Goal: Information Seeking & Learning: Learn about a topic

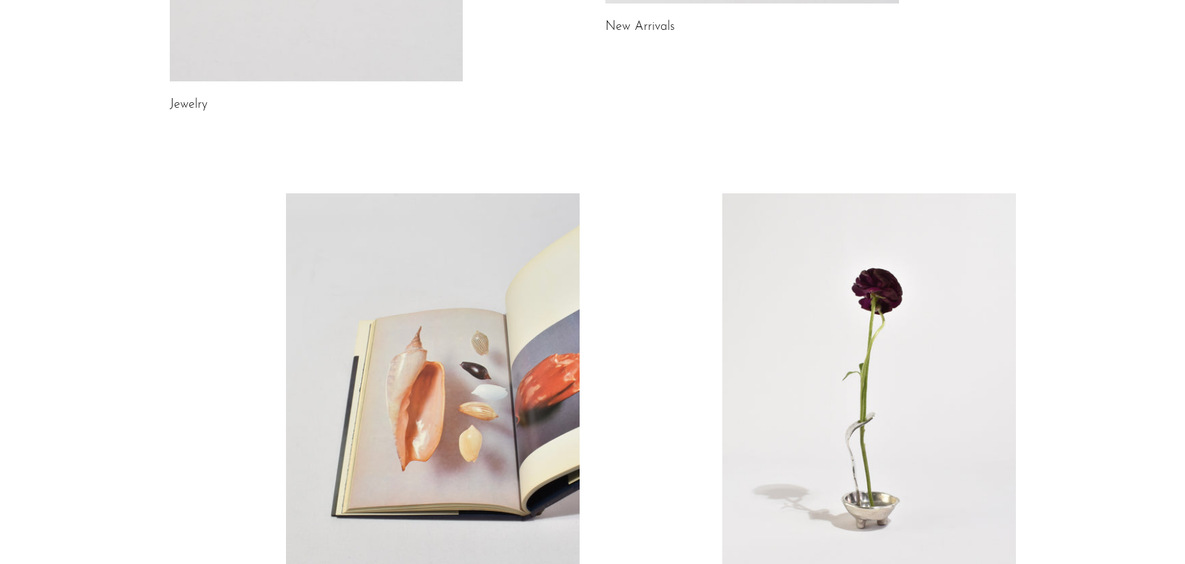
scroll to position [650, 0]
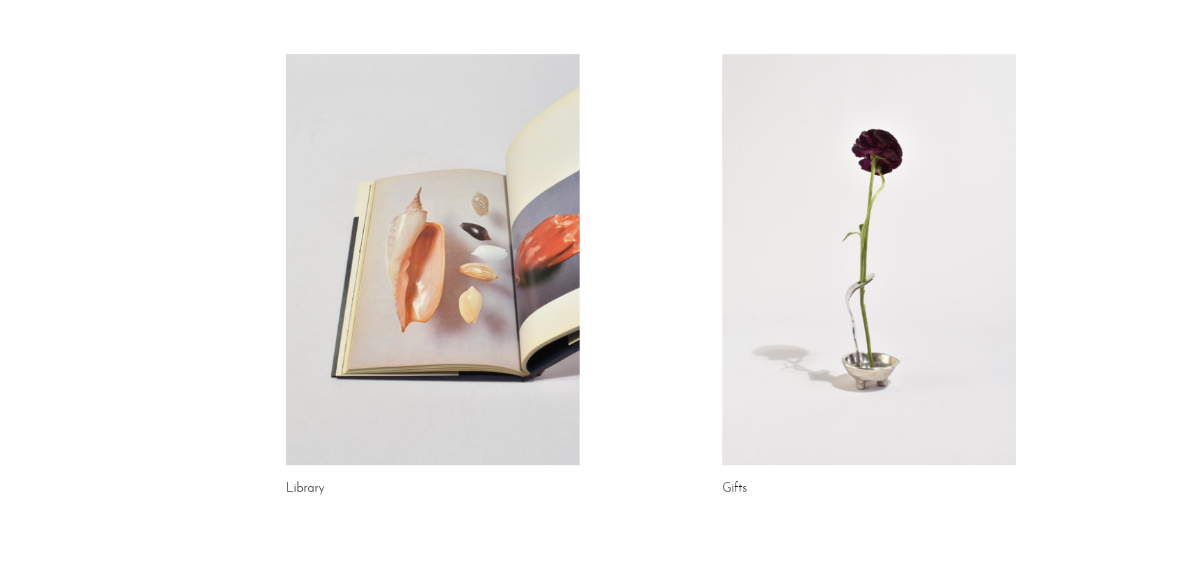
drag, startPoint x: 443, startPoint y: 307, endPoint x: 425, endPoint y: 299, distance: 20.3
click at [425, 299] on link at bounding box center [433, 259] width 294 height 411
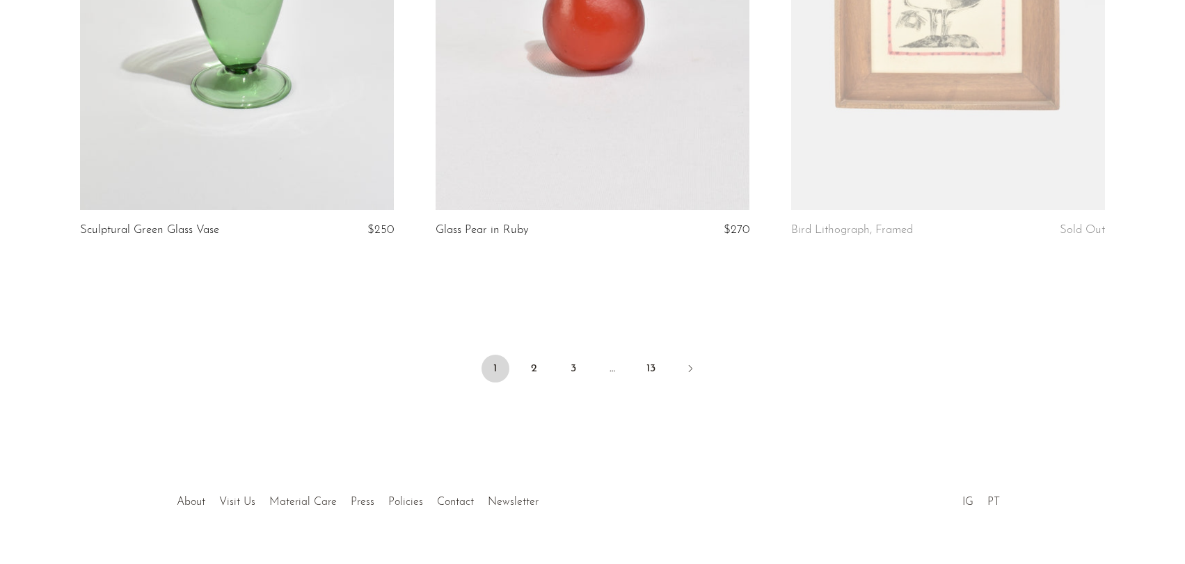
scroll to position [5898, 0]
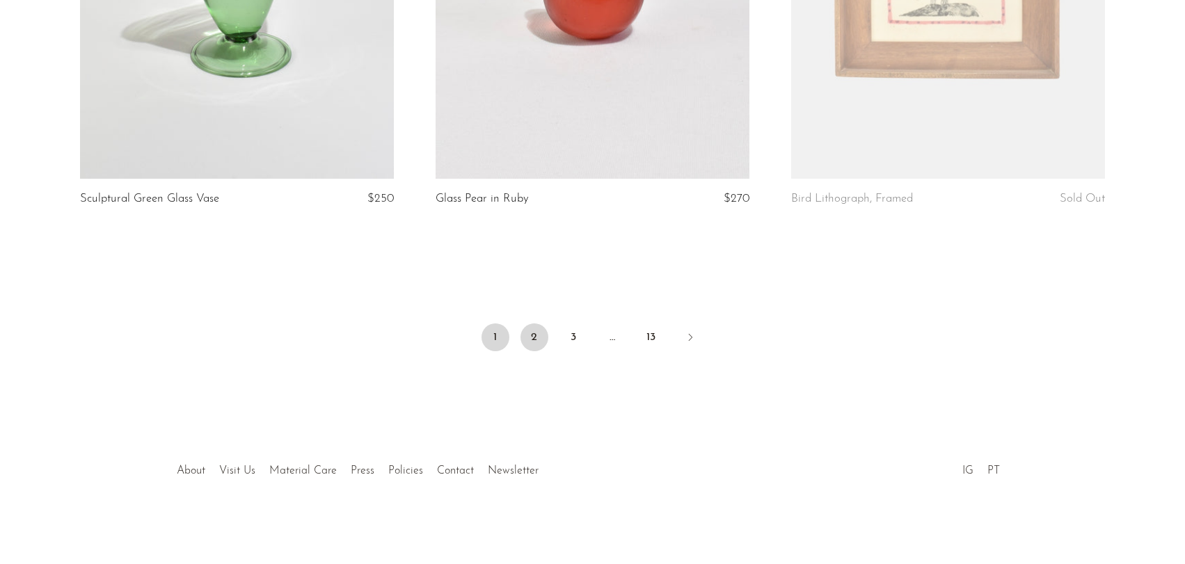
click at [540, 341] on link "2" at bounding box center [535, 338] width 28 height 28
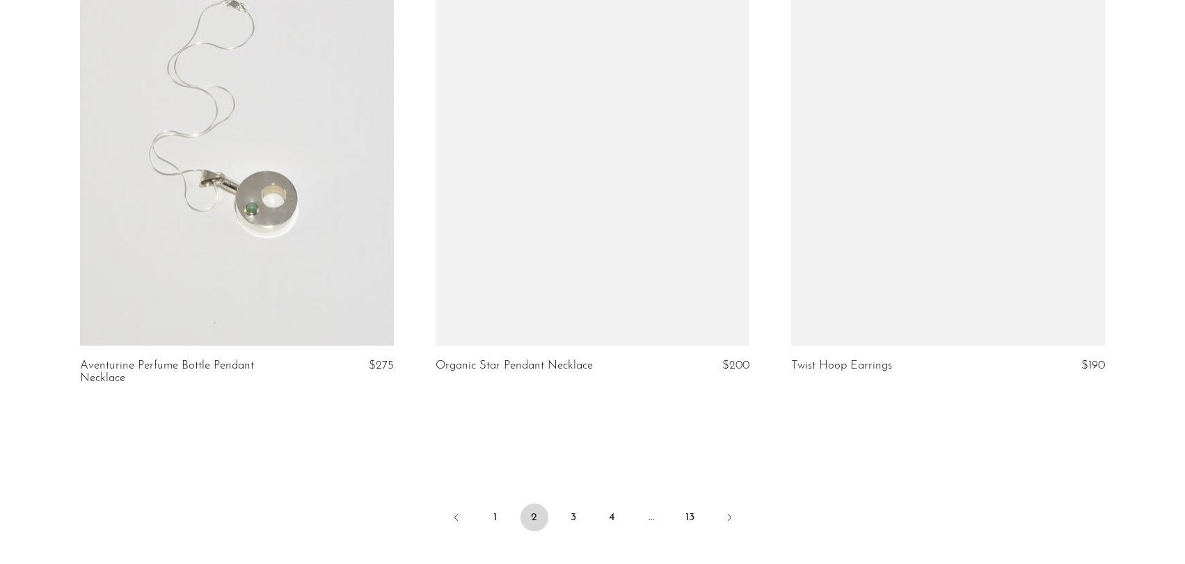
scroll to position [5777, 0]
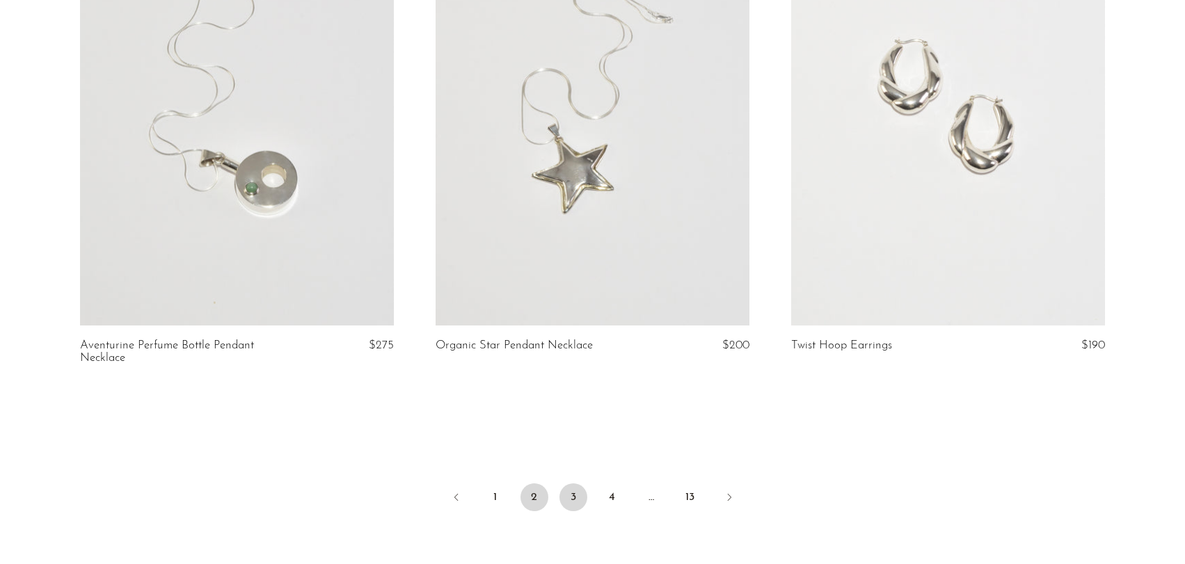
click at [578, 484] on link "3" at bounding box center [574, 498] width 28 height 28
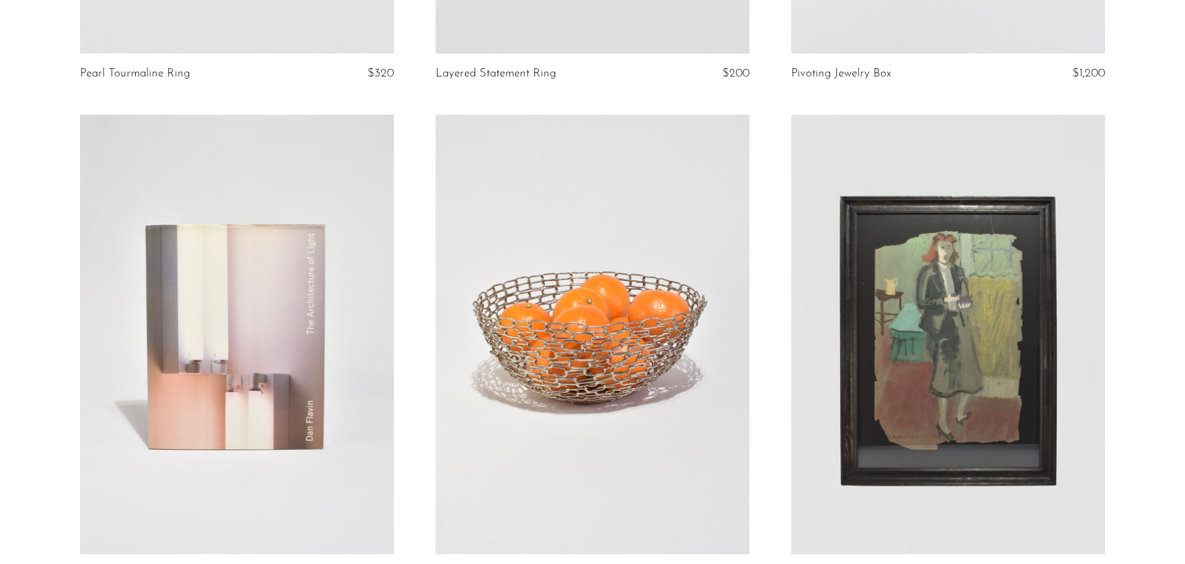
scroll to position [2018, 0]
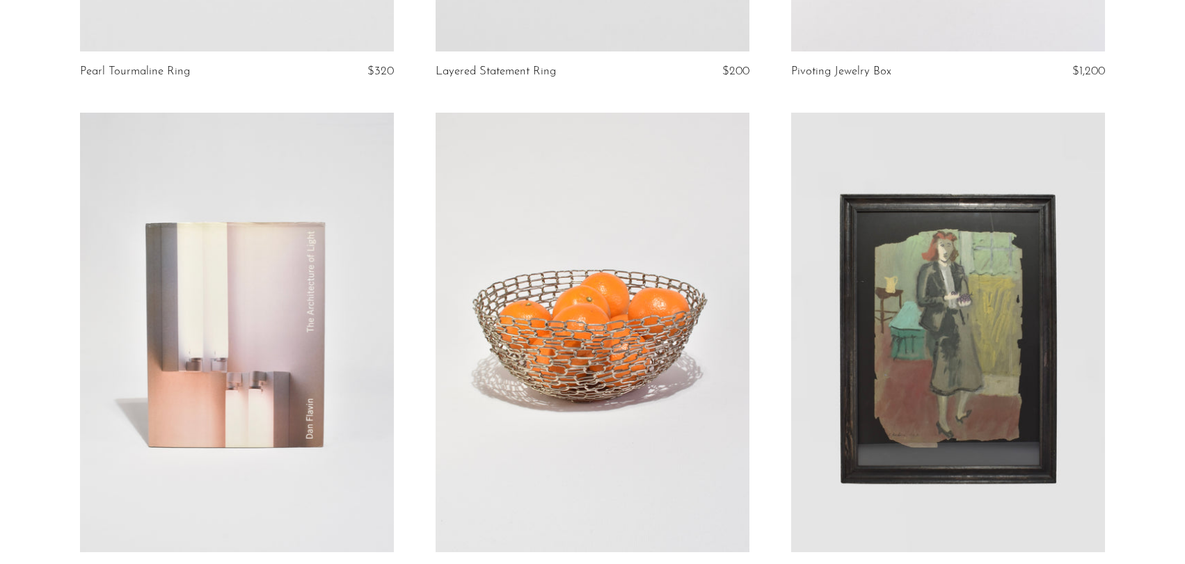
drag, startPoint x: 551, startPoint y: 380, endPoint x: 411, endPoint y: 370, distance: 140.2
click at [411, 370] on article "The Architecture of Light $100" at bounding box center [237, 363] width 356 height 501
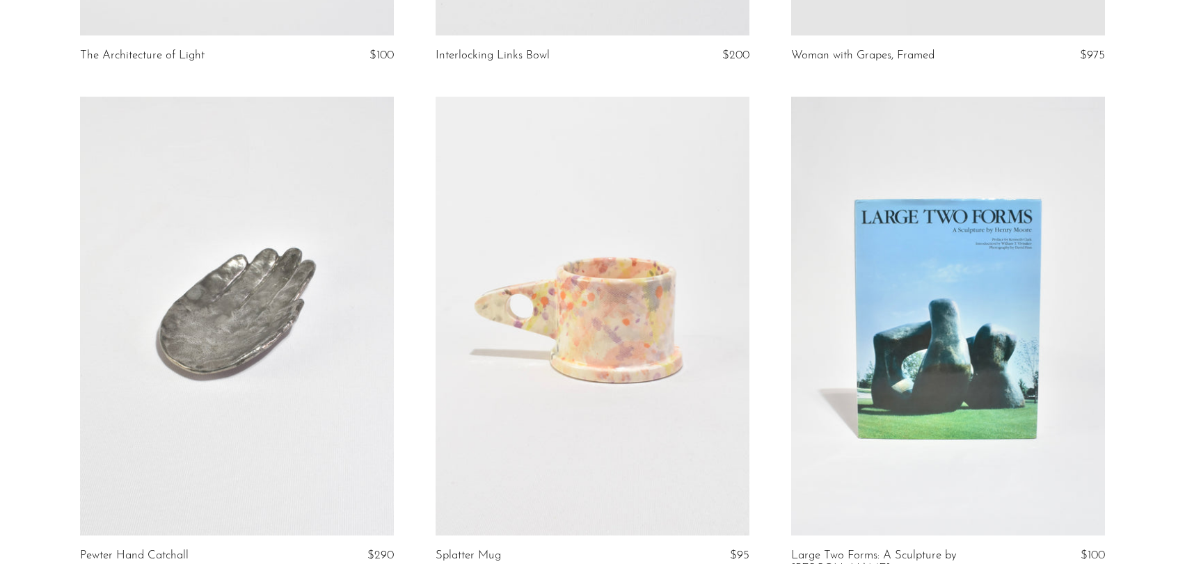
scroll to position [2645, 0]
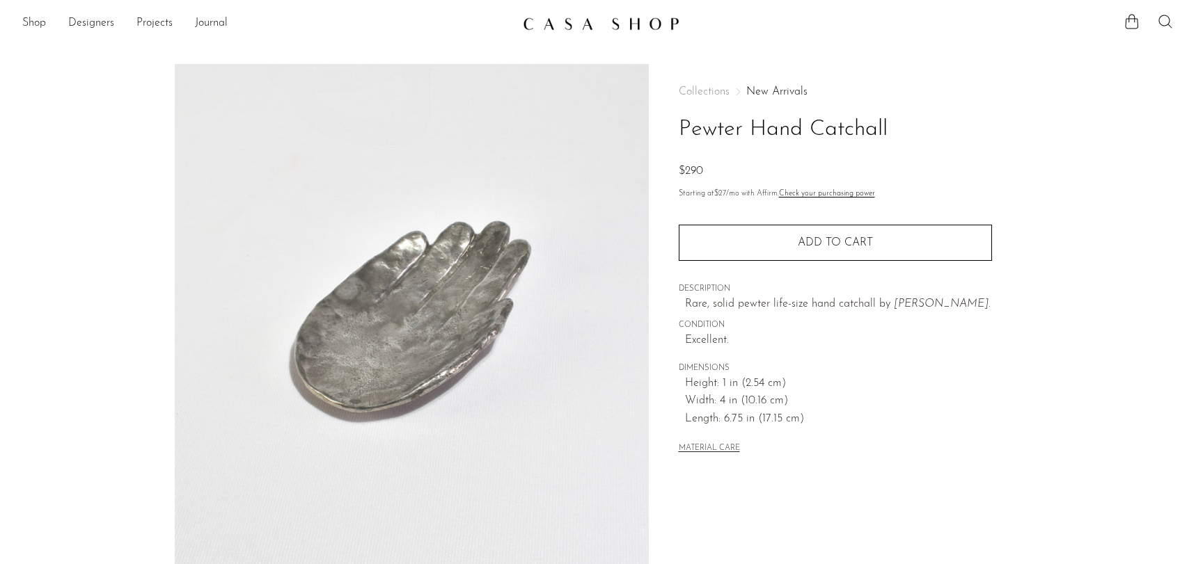
click at [1165, 16] on icon at bounding box center [1165, 21] width 17 height 17
type input "f"
type input "hand"
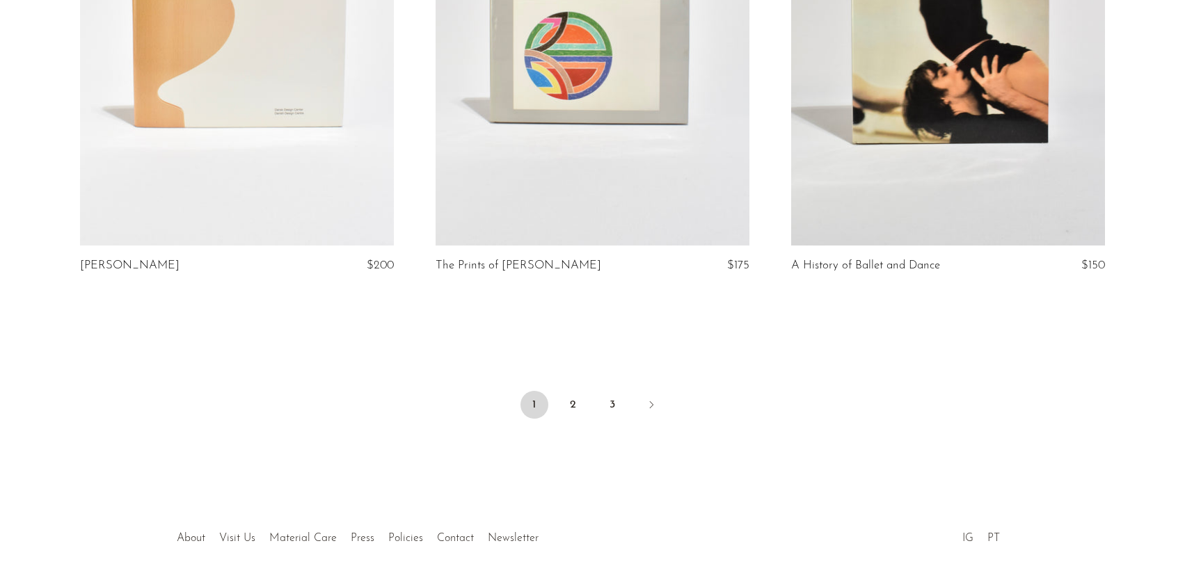
scroll to position [5950, 0]
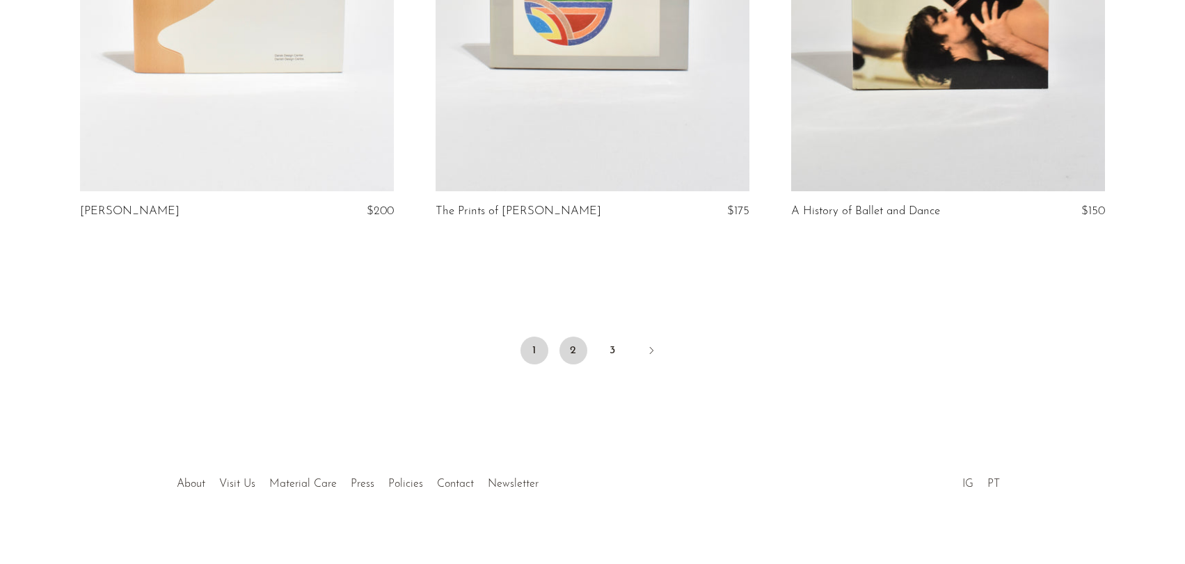
click at [575, 342] on link "2" at bounding box center [574, 351] width 28 height 28
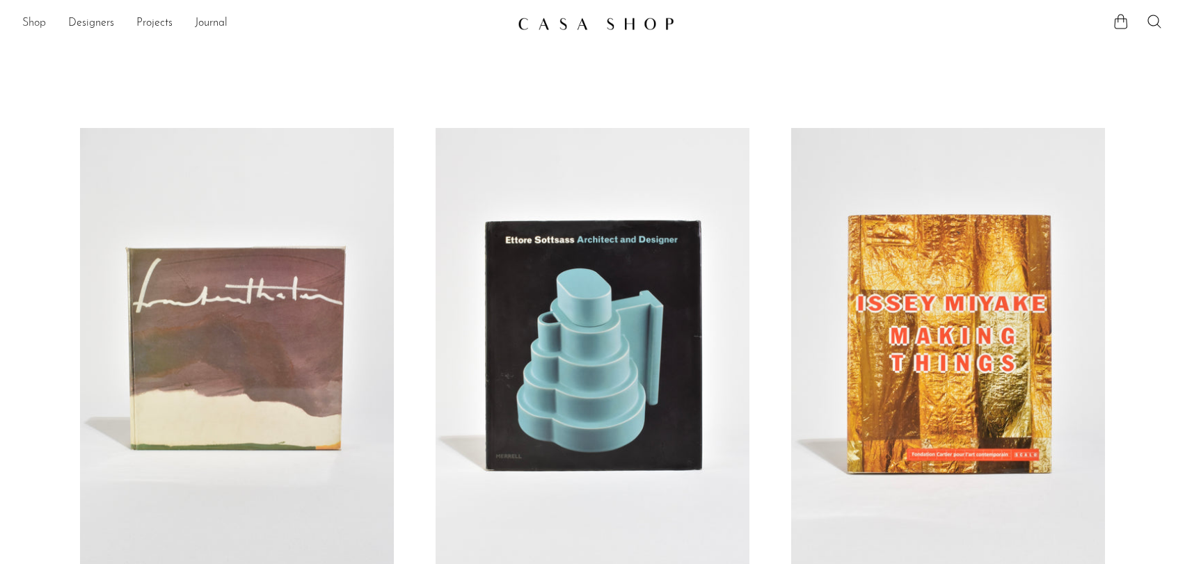
click at [38, 22] on link "Shop" at bounding box center [34, 24] width 24 height 18
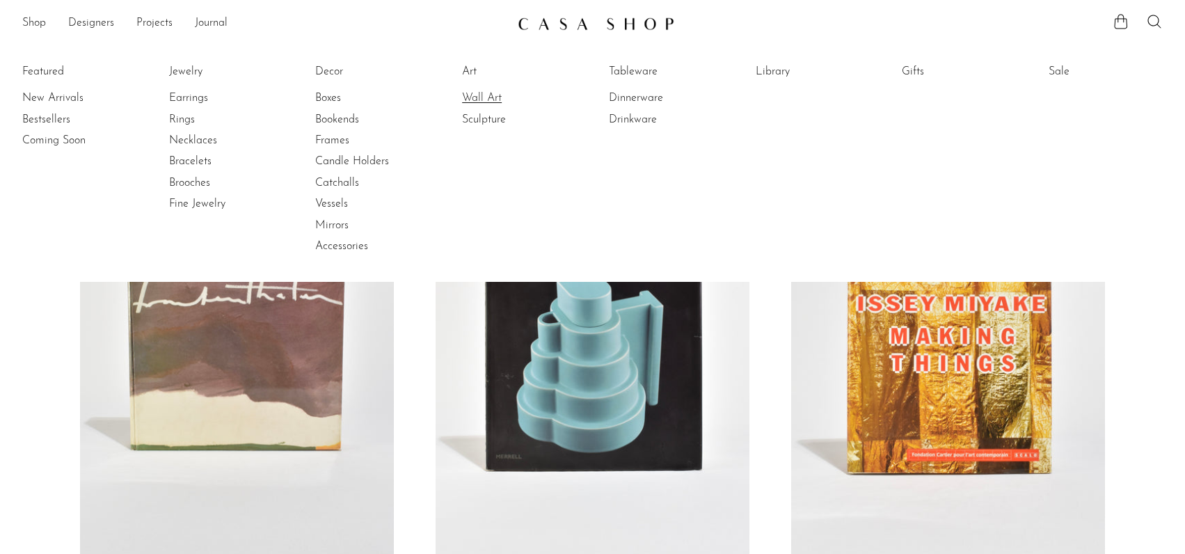
click at [480, 99] on link "Wall Art" at bounding box center [514, 97] width 104 height 15
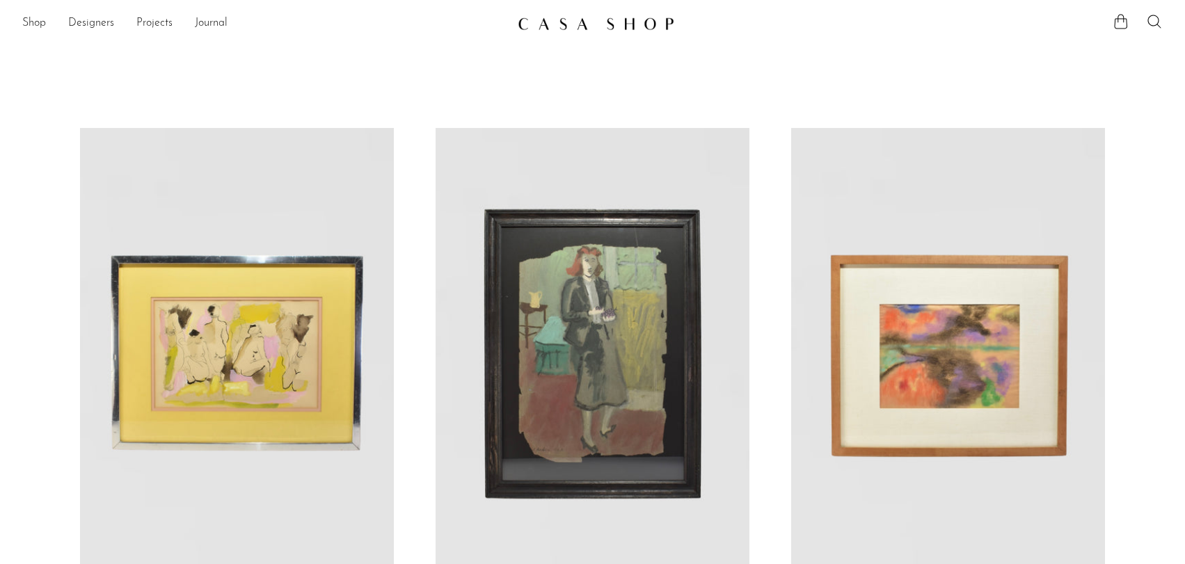
click at [920, 407] on link at bounding box center [948, 347] width 314 height 439
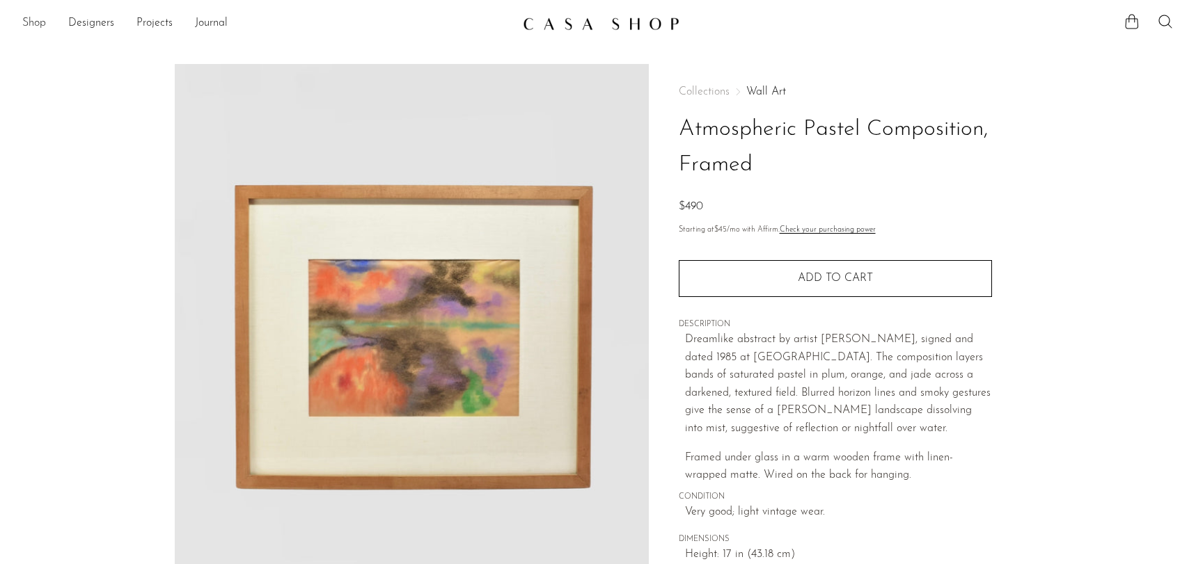
click at [34, 24] on link "Shop" at bounding box center [34, 24] width 24 height 18
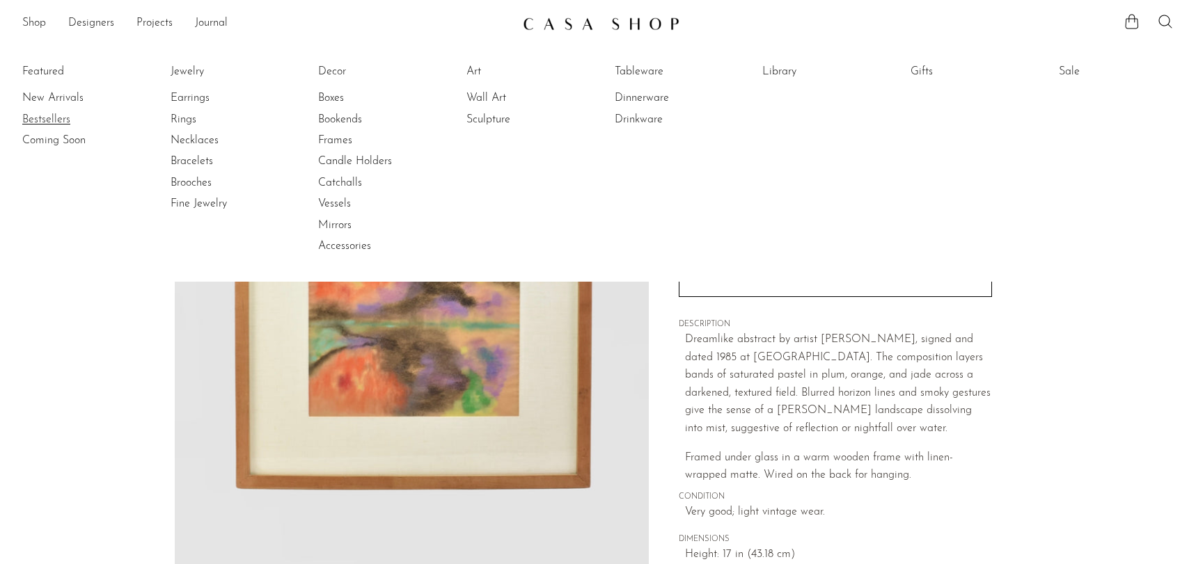
click at [65, 117] on link "Bestsellers" at bounding box center [74, 119] width 104 height 15
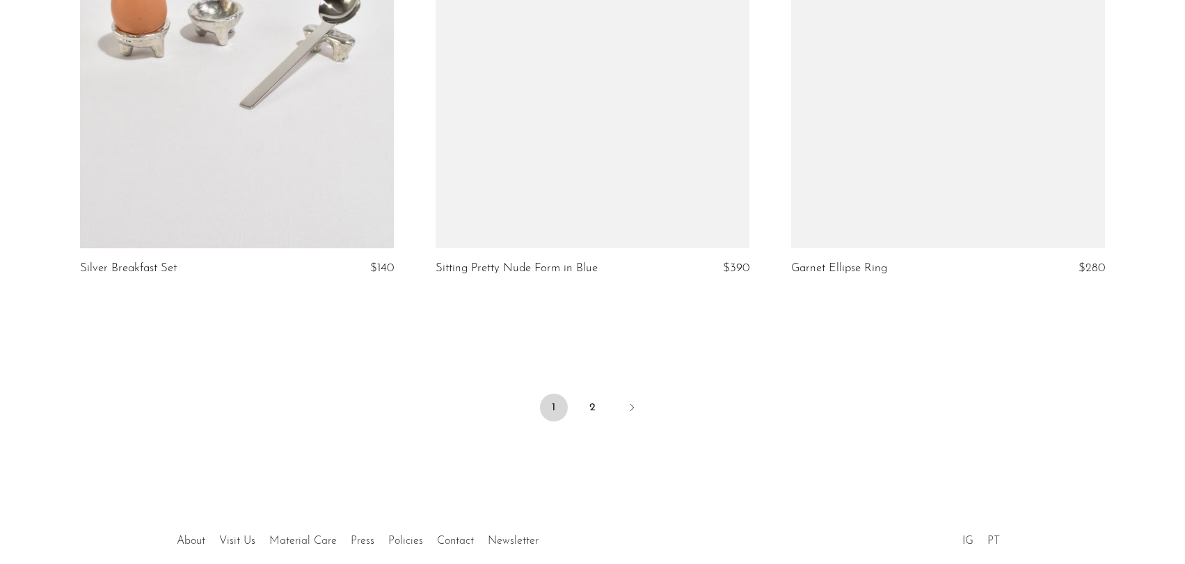
scroll to position [5898, 0]
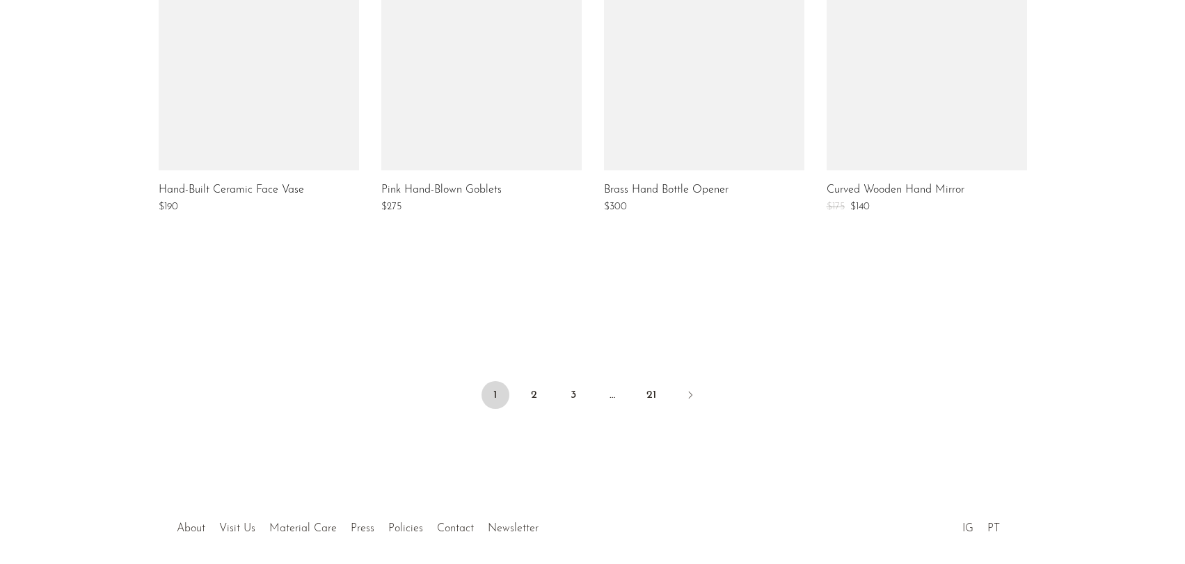
scroll to position [1161, 0]
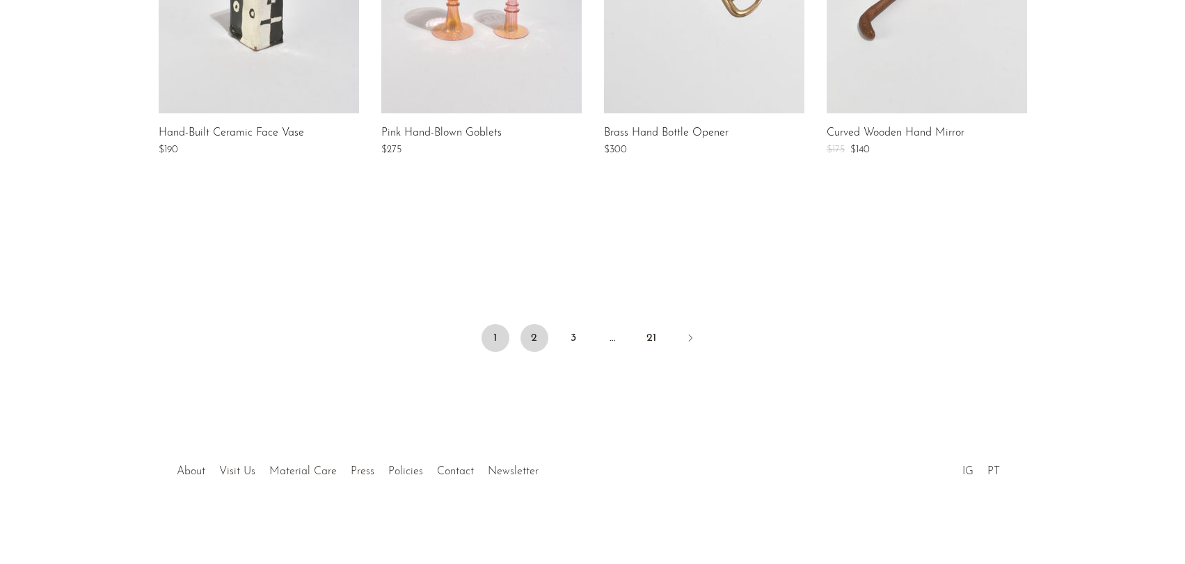
click at [539, 345] on link "2" at bounding box center [535, 338] width 28 height 28
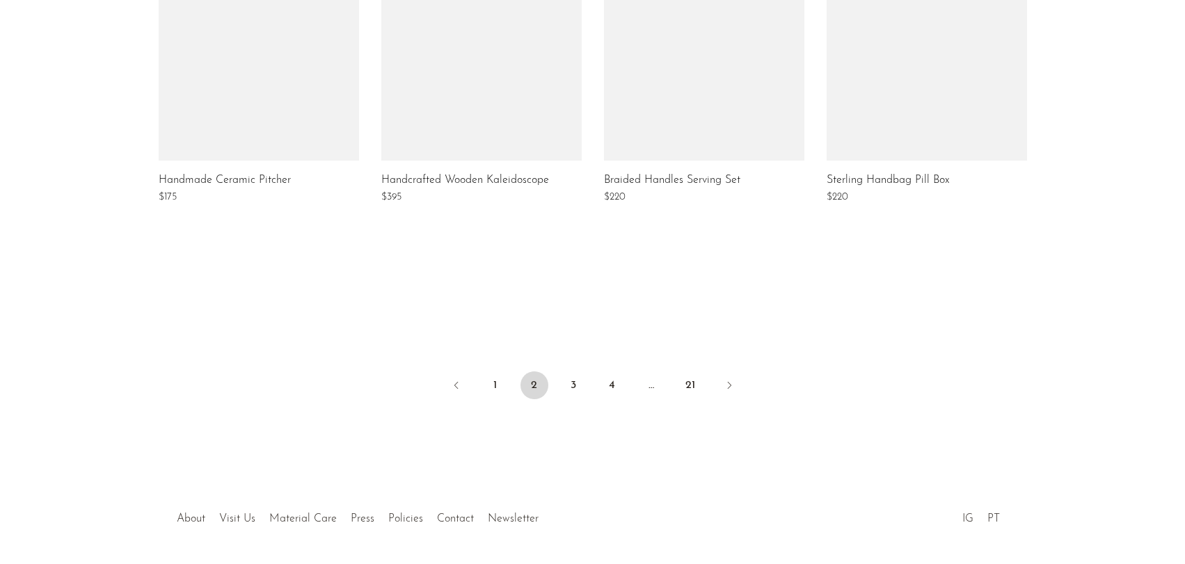
scroll to position [1161, 0]
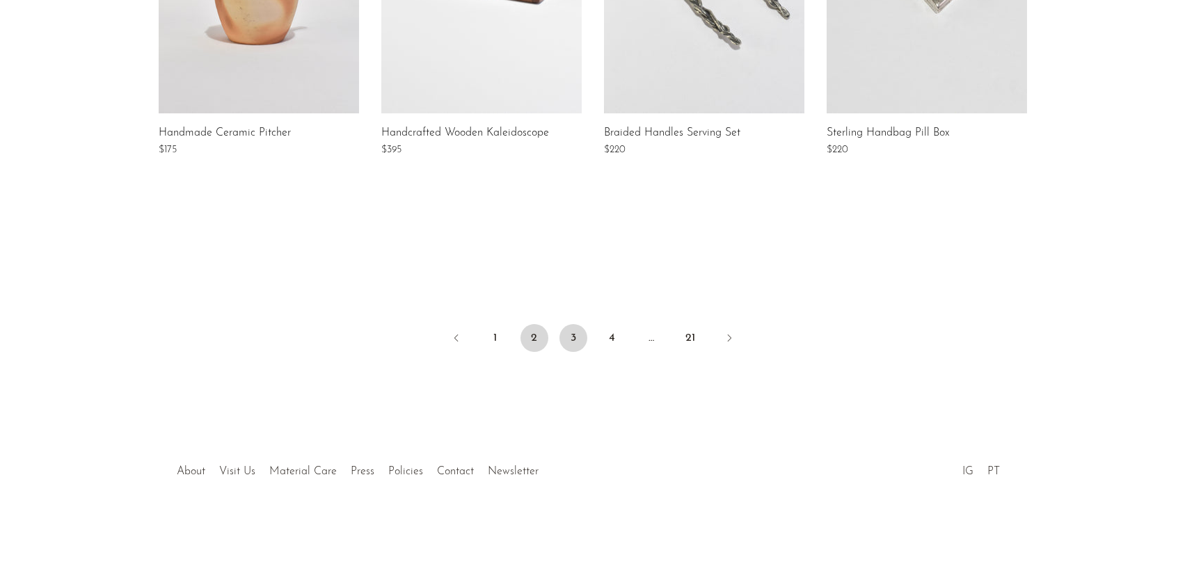
click at [567, 331] on link "3" at bounding box center [574, 338] width 28 height 28
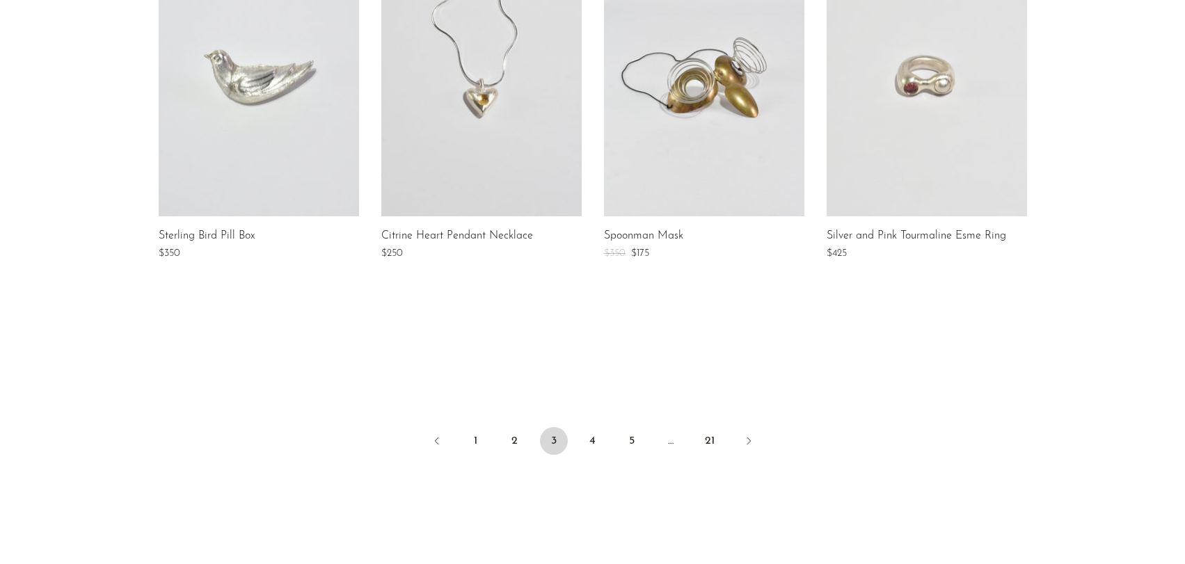
scroll to position [1161, 0]
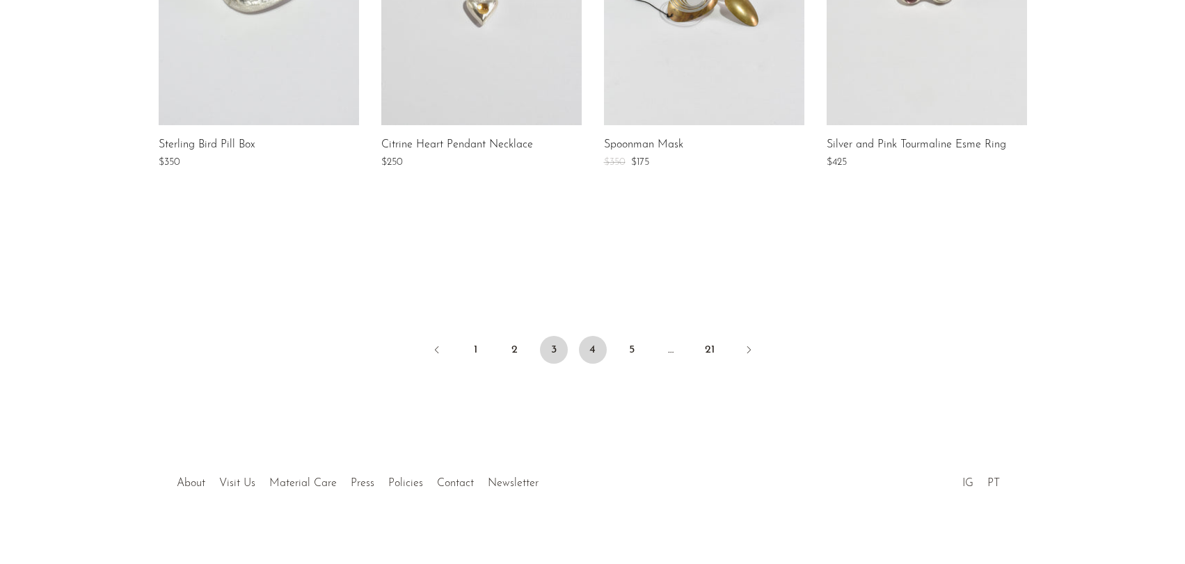
click at [594, 340] on link "4" at bounding box center [593, 350] width 28 height 28
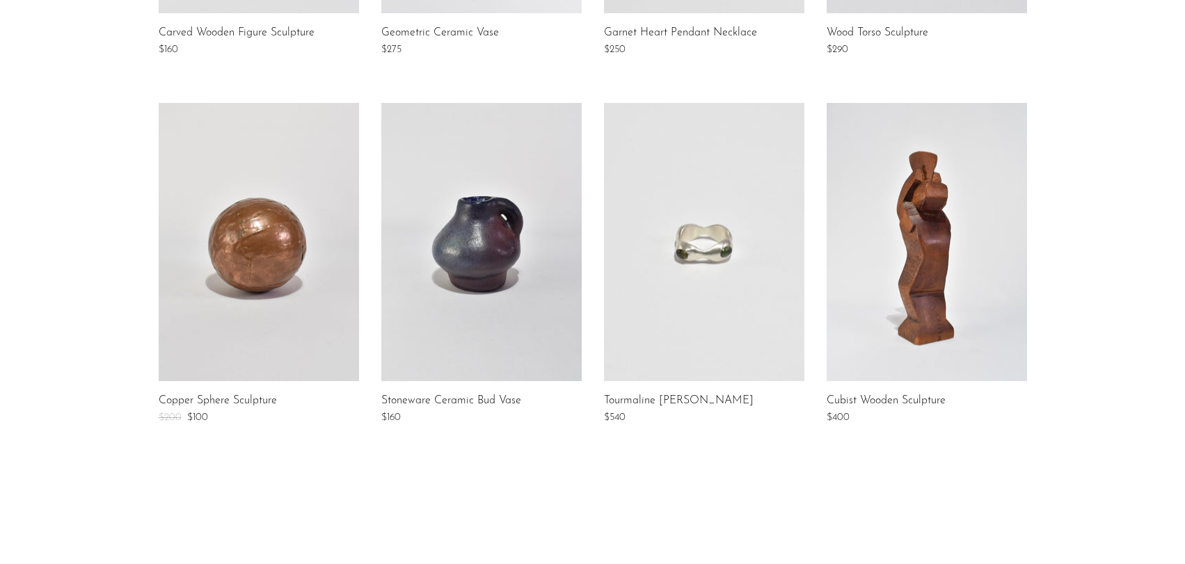
scroll to position [974, 0]
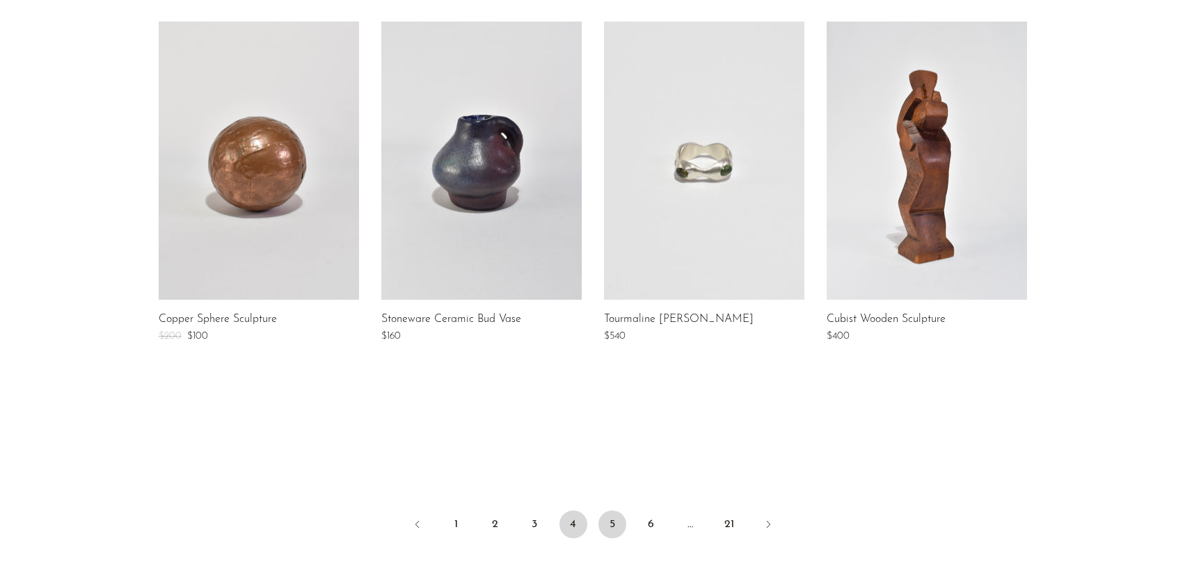
click at [614, 535] on link "5" at bounding box center [613, 525] width 28 height 28
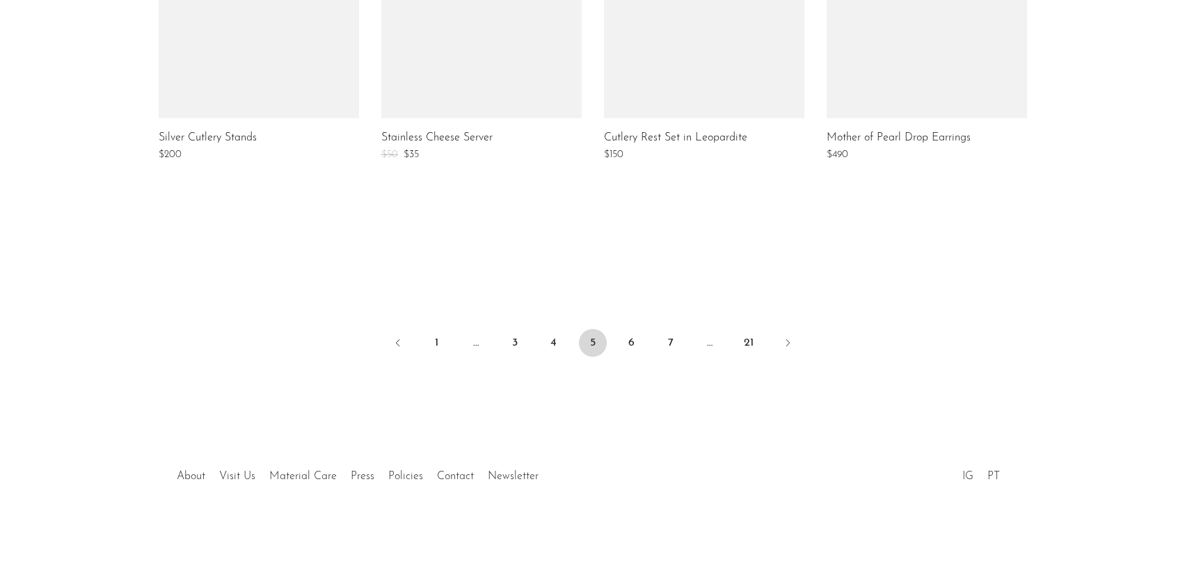
scroll to position [1161, 0]
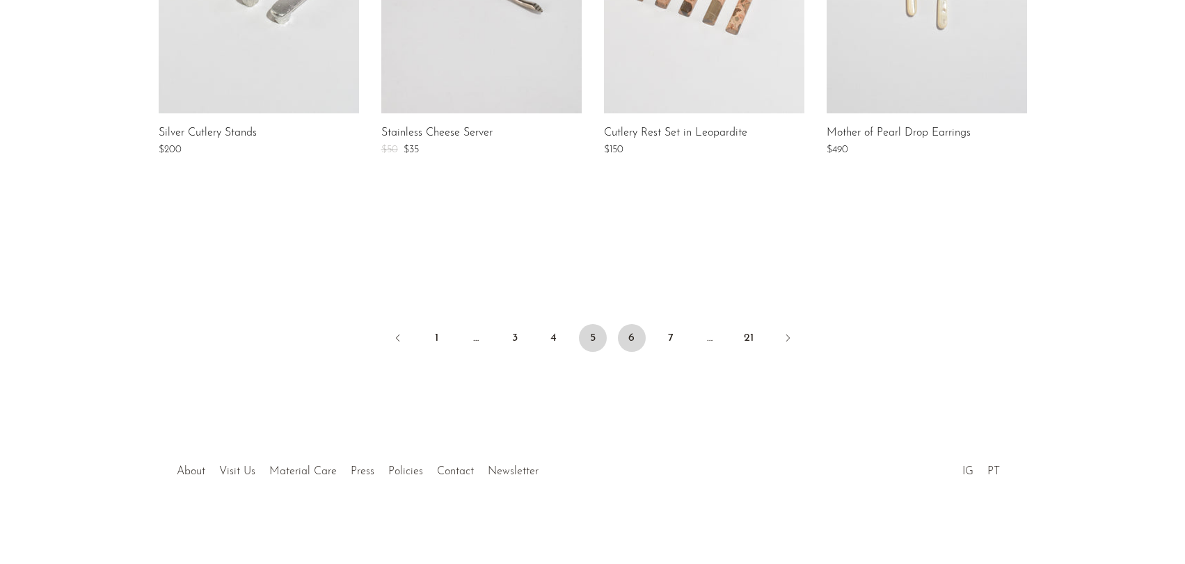
click at [631, 335] on link "6" at bounding box center [632, 338] width 28 height 28
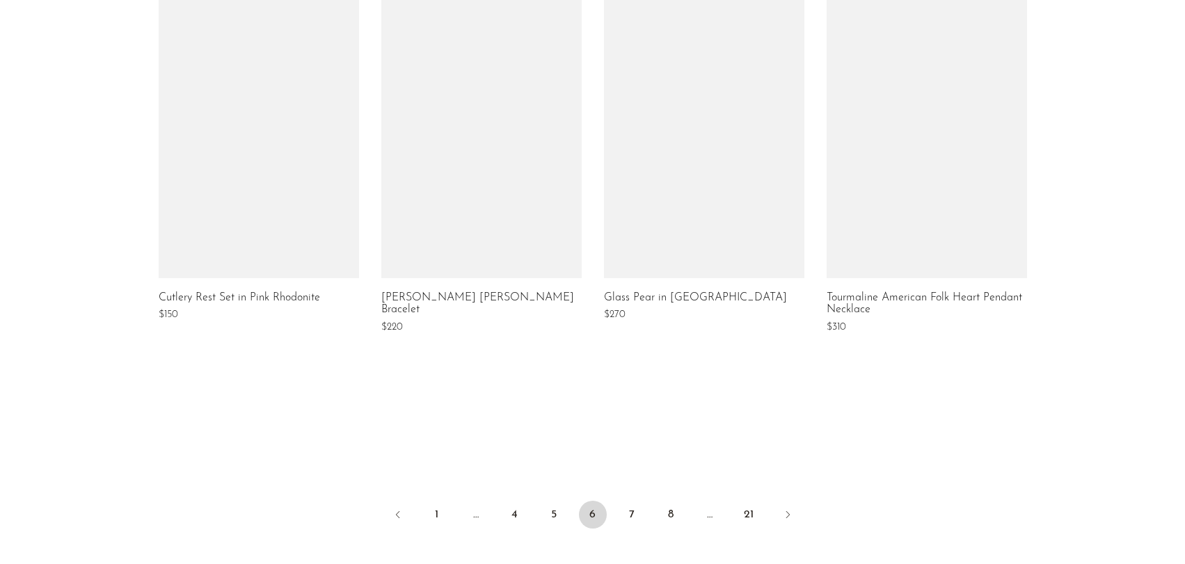
scroll to position [1044, 0]
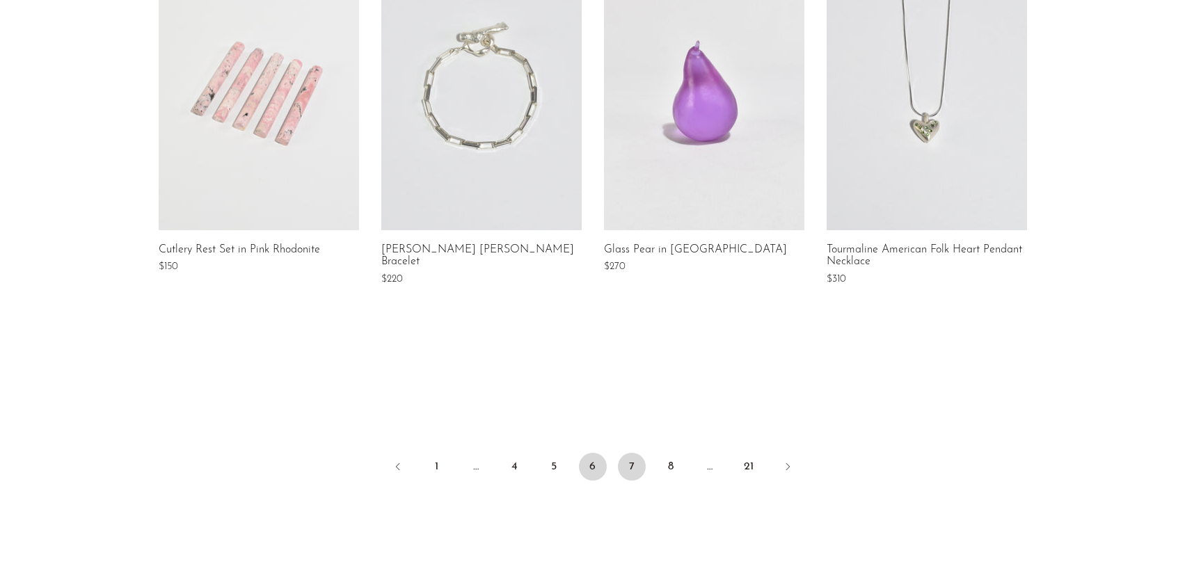
click at [633, 461] on link "7" at bounding box center [632, 467] width 28 height 28
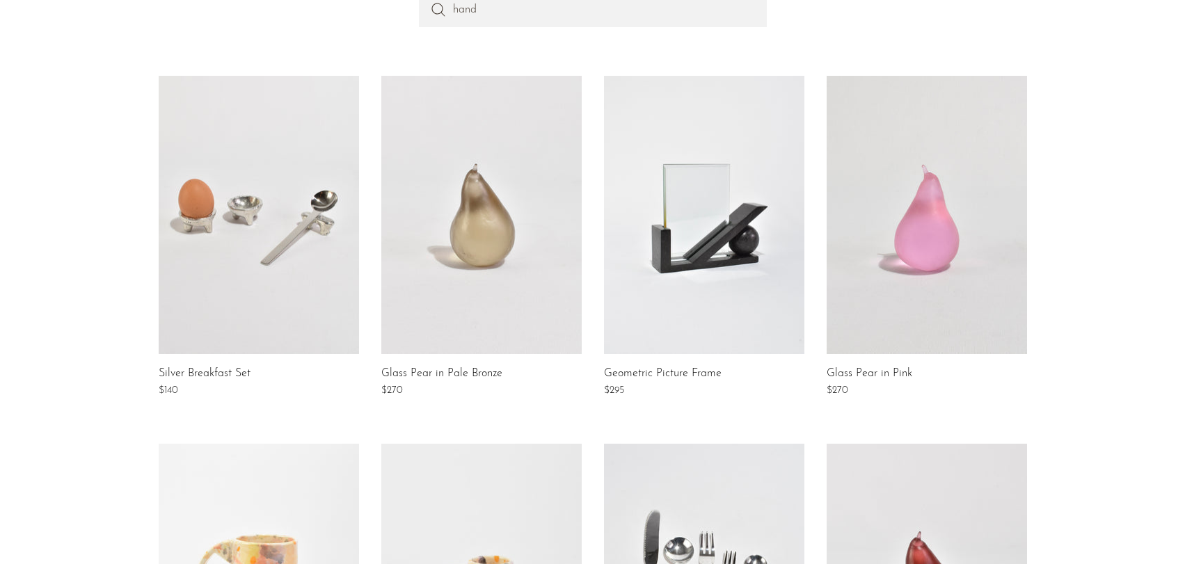
scroll to position [209, 0]
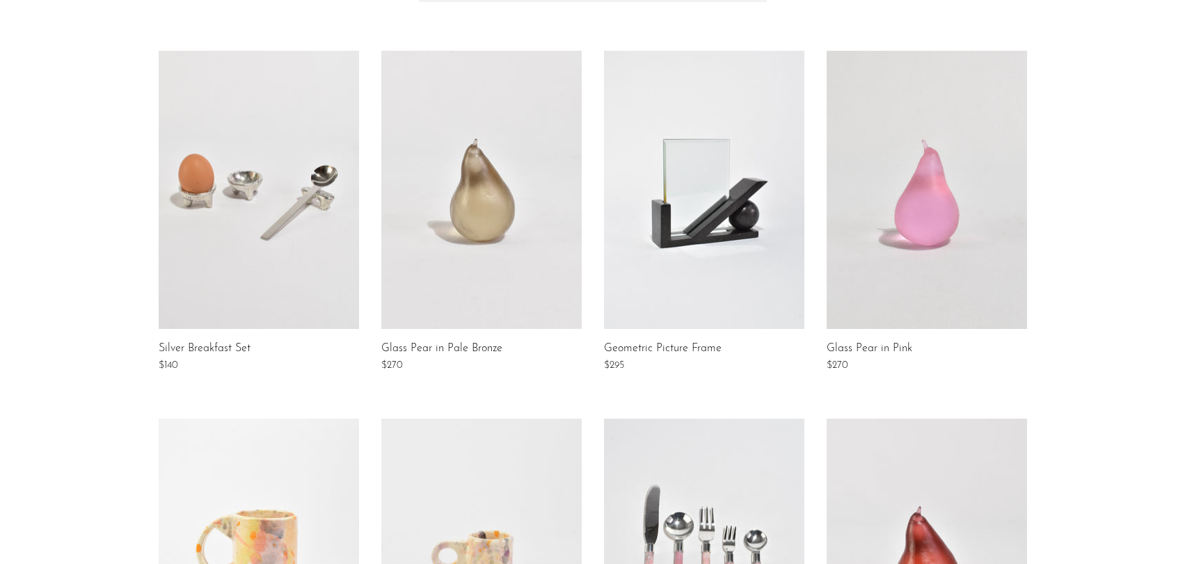
click at [505, 265] on link at bounding box center [481, 190] width 200 height 278
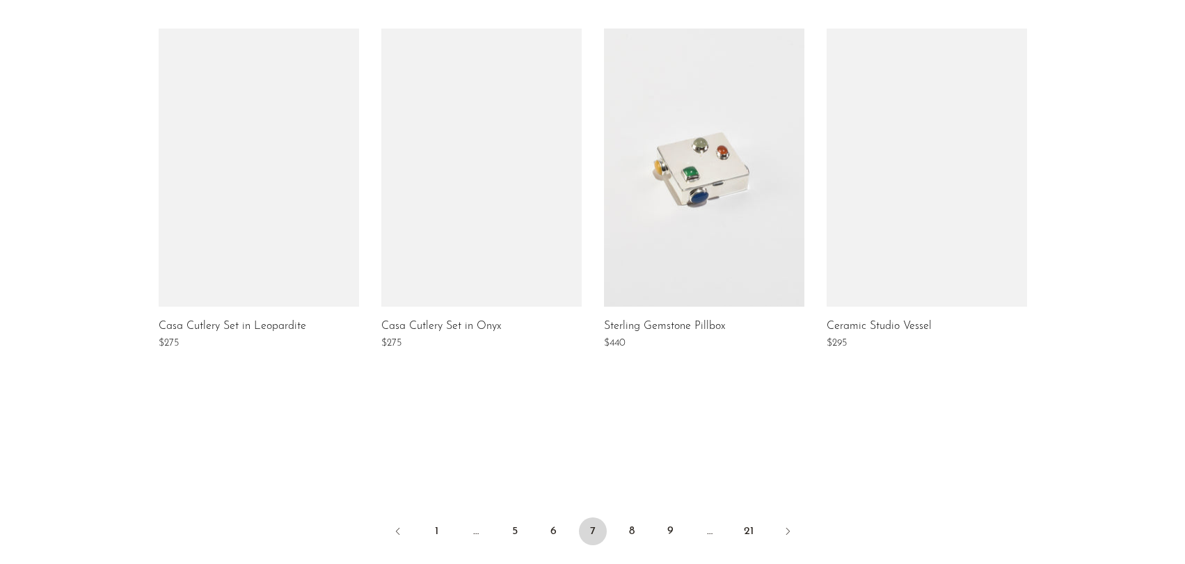
scroll to position [974, 0]
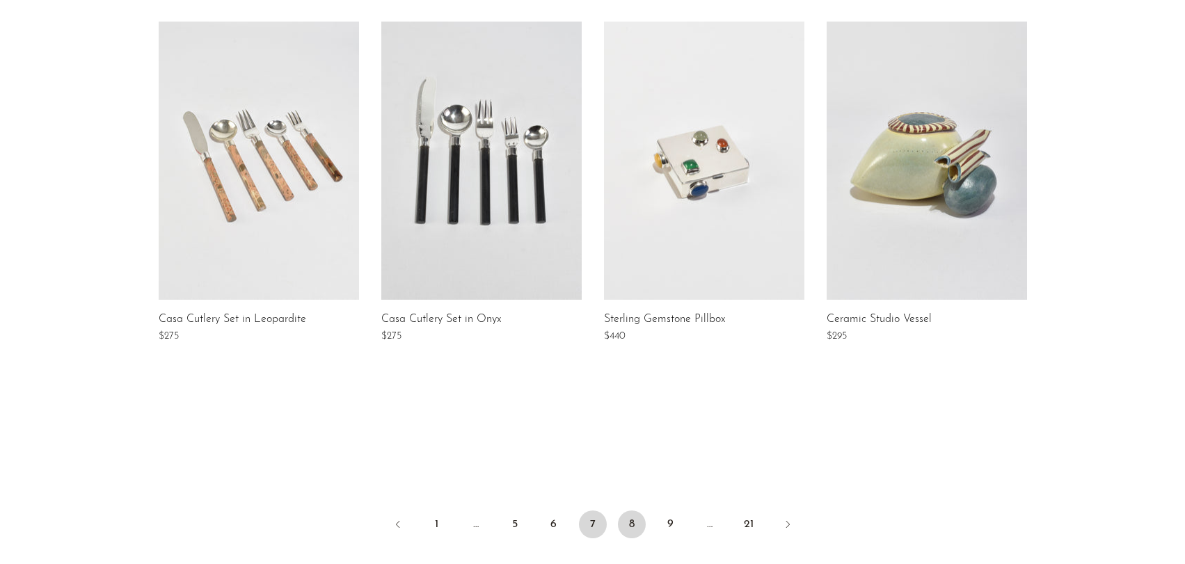
click at [638, 517] on link "8" at bounding box center [632, 525] width 28 height 28
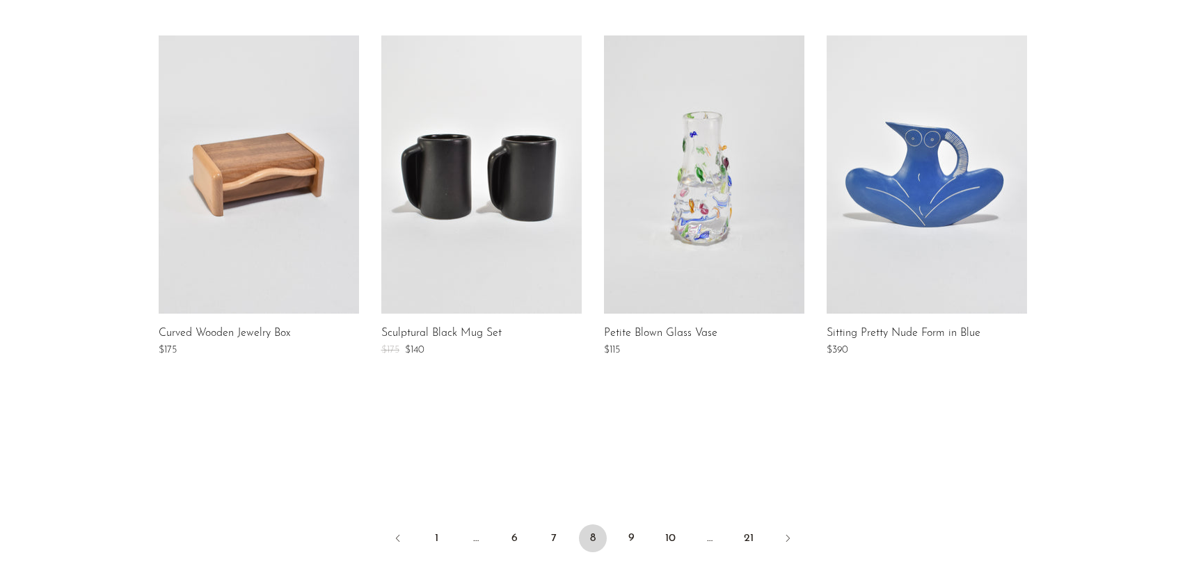
scroll to position [974, 0]
